Goal: Information Seeking & Learning: Learn about a topic

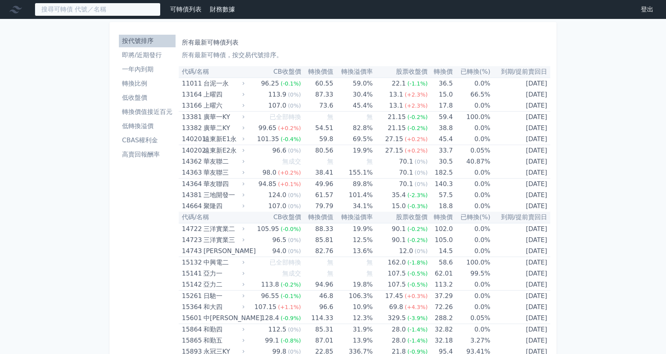
click at [104, 9] on input at bounding box center [98, 9] width 126 height 13
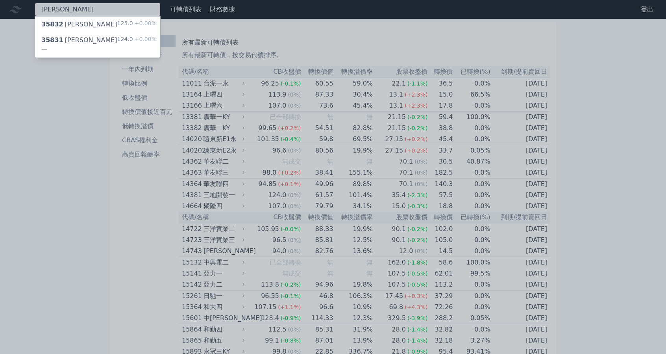
type input "[PERSON_NAME]"
click at [111, 22] on div "35832 [PERSON_NAME]二 125.0 +0.00%" at bounding box center [97, 25] width 125 height 16
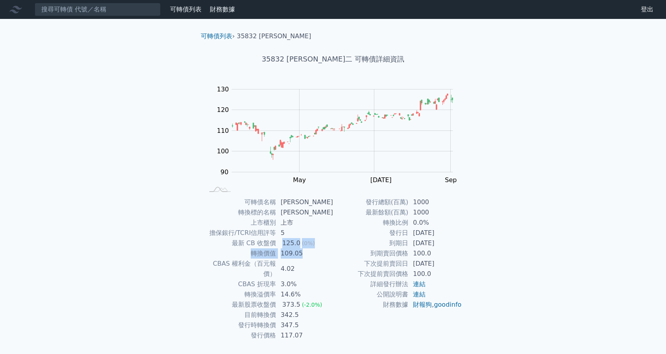
drag, startPoint x: 284, startPoint y: 243, endPoint x: 330, endPoint y: 254, distance: 47.4
click at [330, 254] on tbody "可轉債名稱 [PERSON_NAME]二 轉換標的名稱 辛耘 上市櫃別 上市 擔保銀行/TCRI信用評等 5 最新 CB 收盤價 125.0 (0%) 轉換價…" at bounding box center [268, 268] width 129 height 143
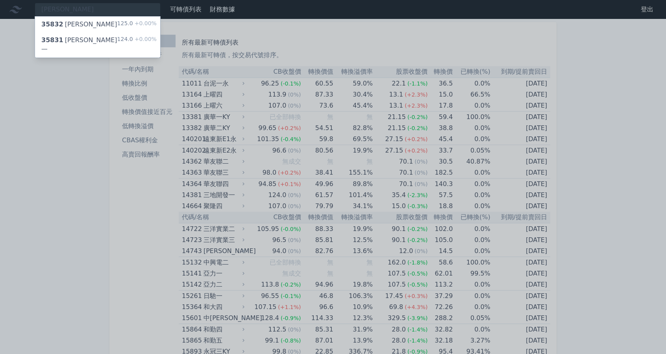
click at [91, 37] on div "35831 辛耘一 124.0 +0.00%" at bounding box center [97, 44] width 125 height 25
